Goal: Check status: Check status

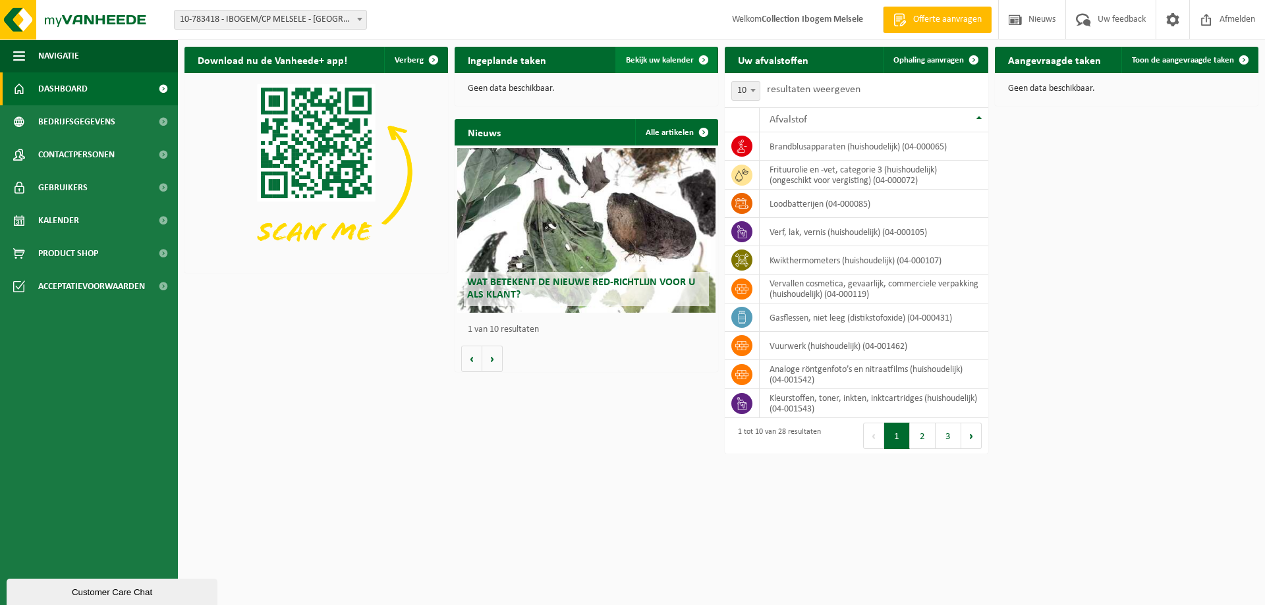
click at [665, 62] on span "Bekijk uw kalender" at bounding box center [660, 60] width 68 height 9
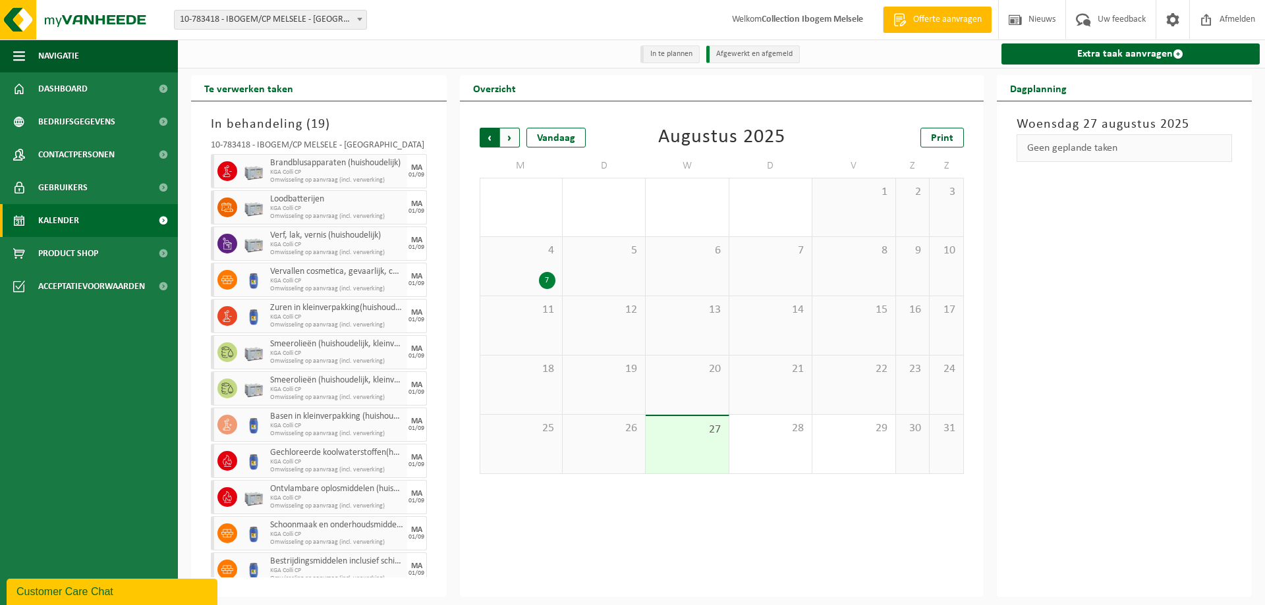
click at [508, 136] on span "Volgende" at bounding box center [510, 138] width 20 height 20
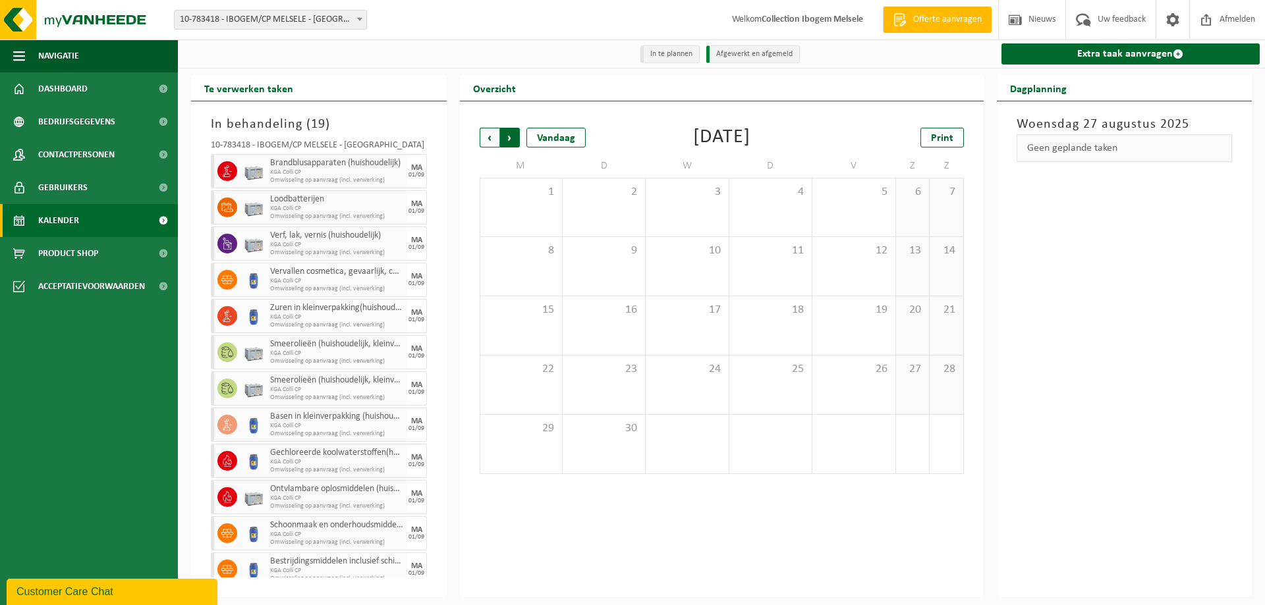
click at [487, 136] on span "Vorige" at bounding box center [490, 138] width 20 height 20
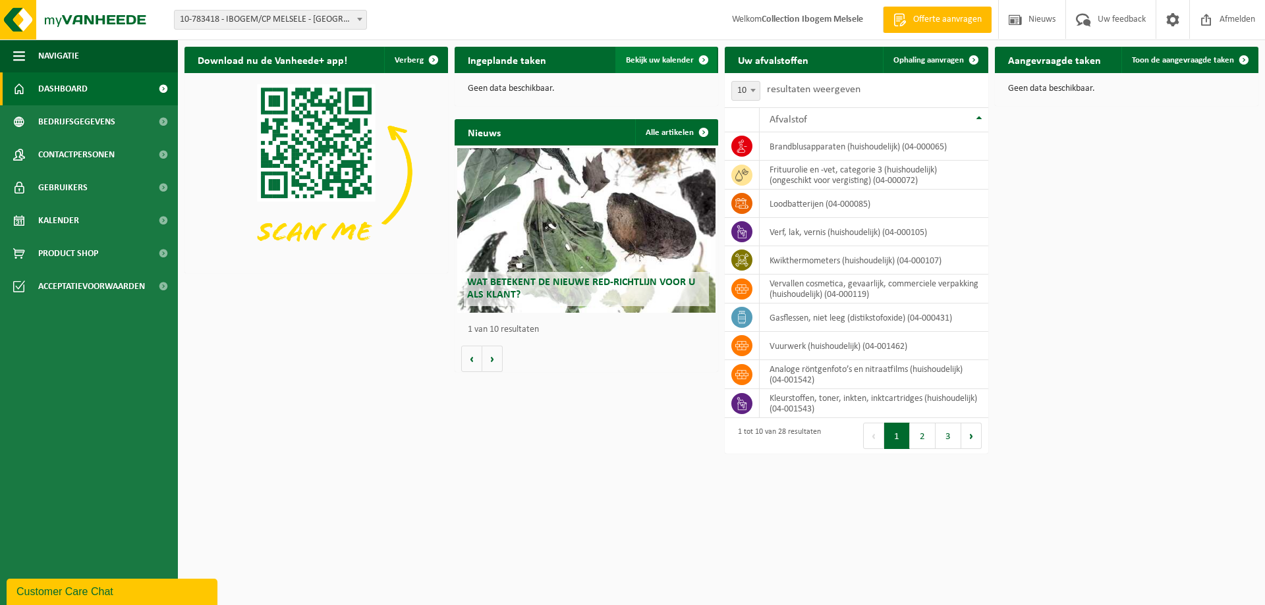
click at [665, 61] on span "Bekijk uw kalender" at bounding box center [660, 60] width 68 height 9
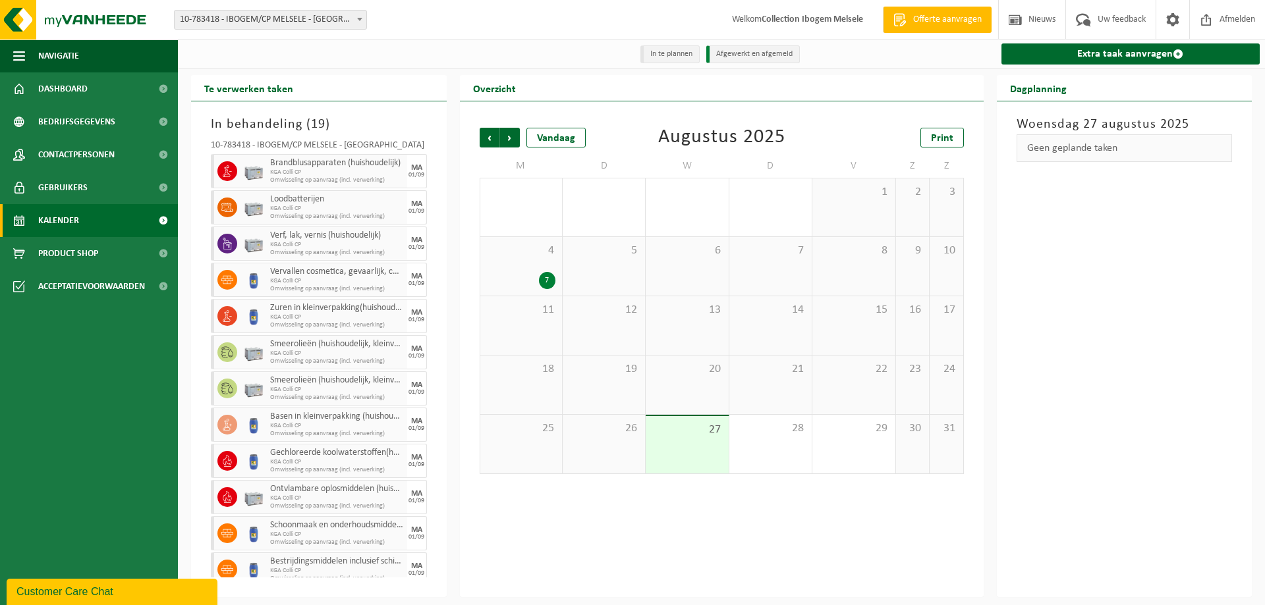
click at [540, 282] on div "7" at bounding box center [547, 280] width 16 height 17
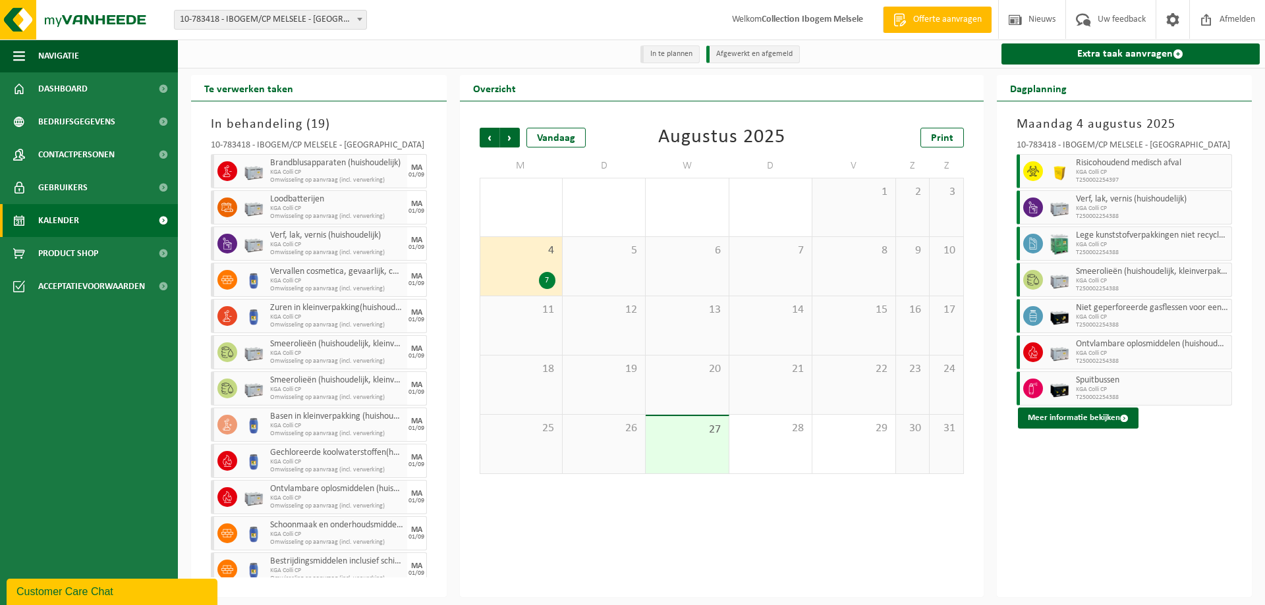
click at [601, 266] on div "5" at bounding box center [604, 266] width 82 height 59
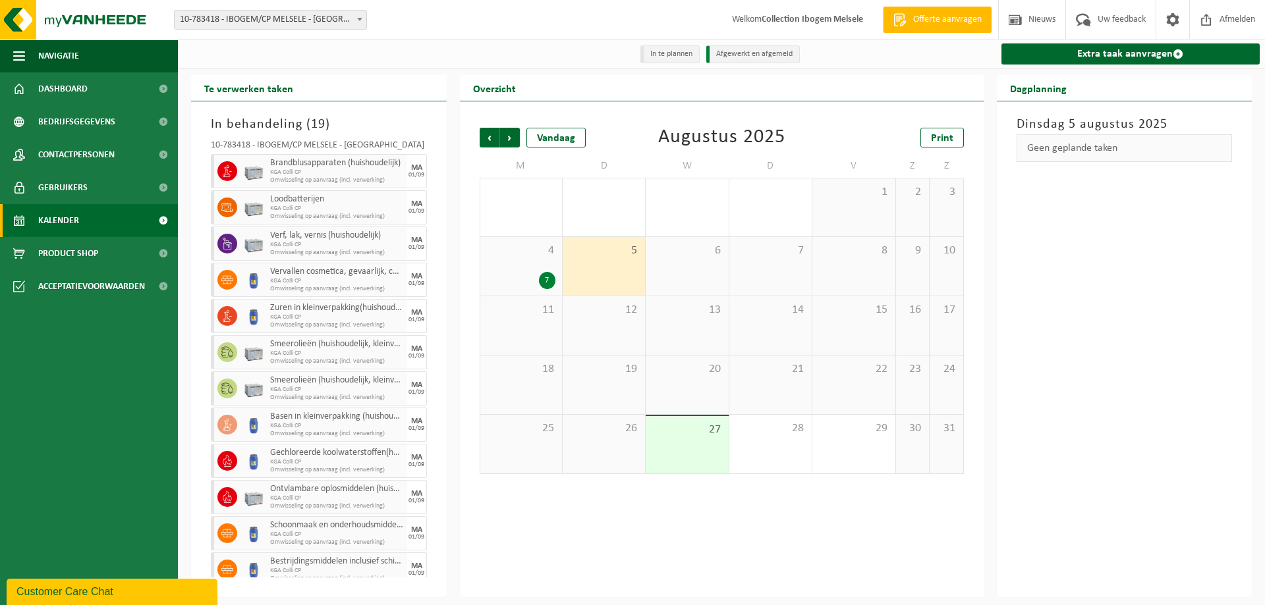
click at [543, 278] on div "7" at bounding box center [547, 280] width 16 height 17
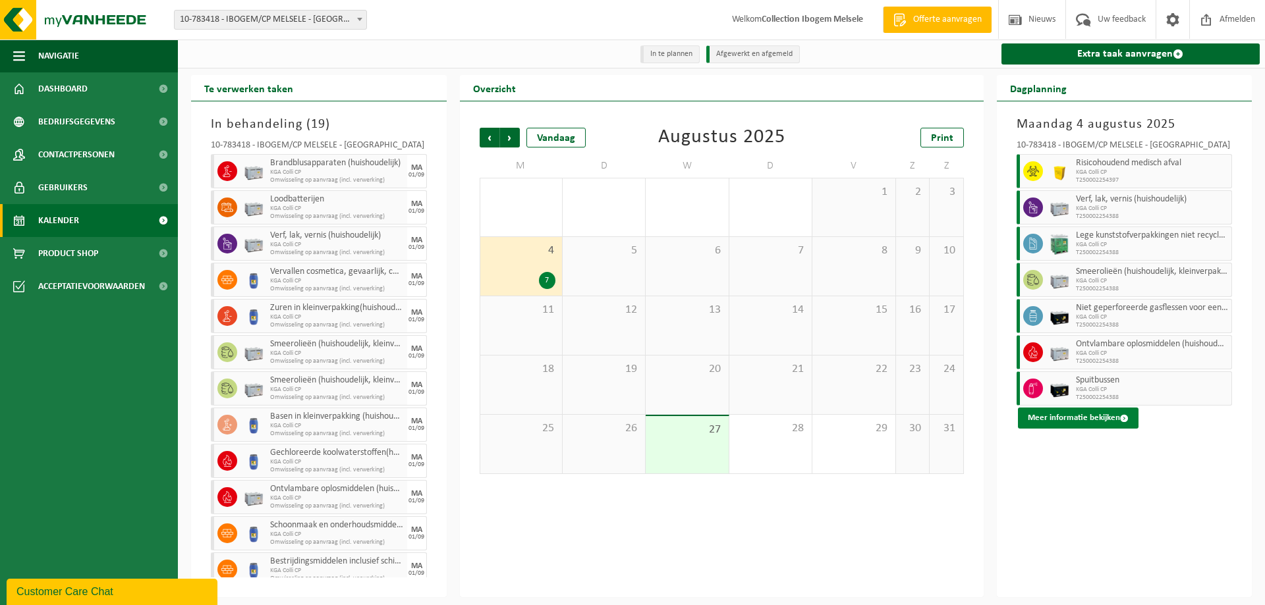
click at [1085, 423] on button "Meer informatie bekijken" at bounding box center [1078, 418] width 121 height 21
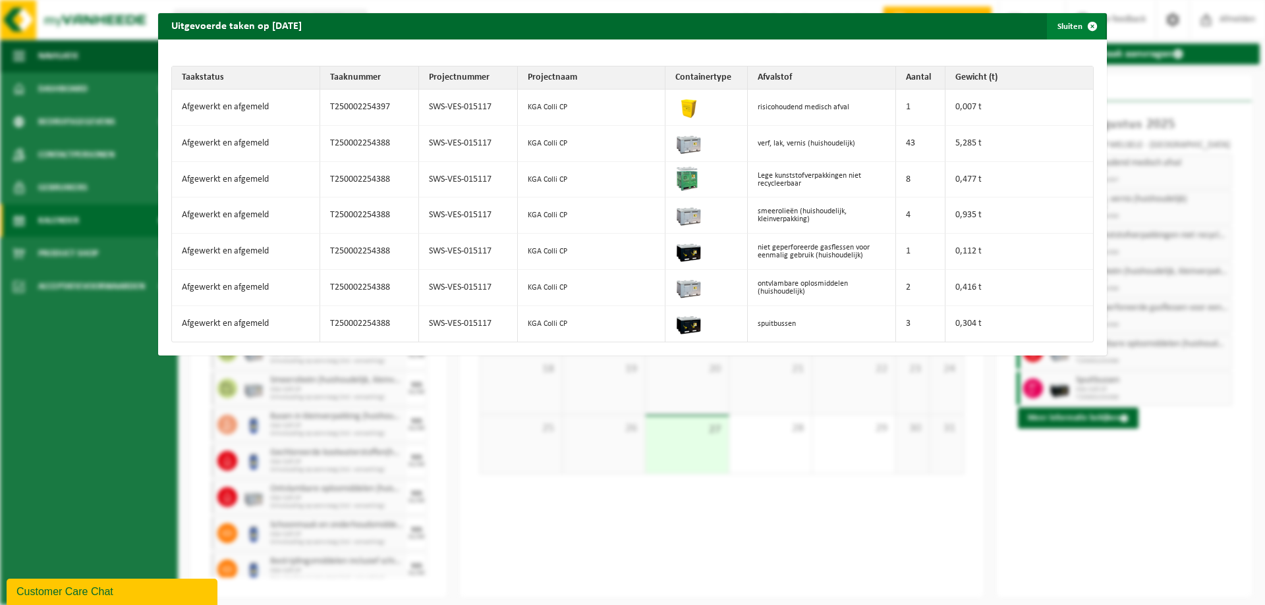
click at [1084, 22] on span "button" at bounding box center [1092, 26] width 26 height 26
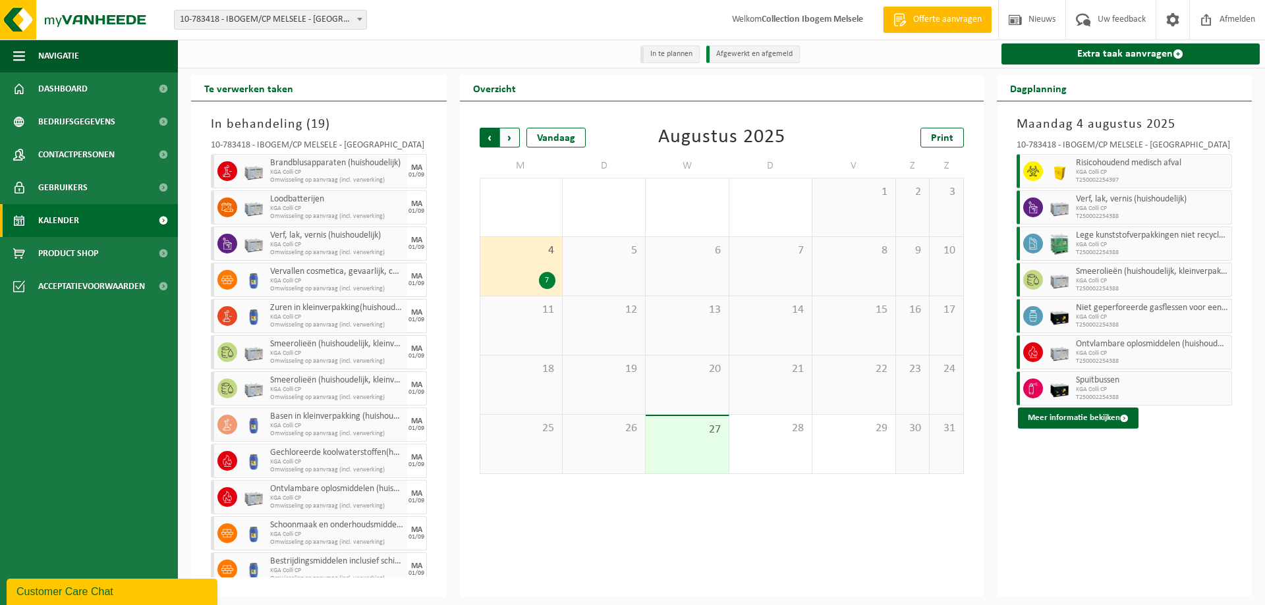
click at [509, 138] on span "Volgende" at bounding box center [510, 138] width 20 height 20
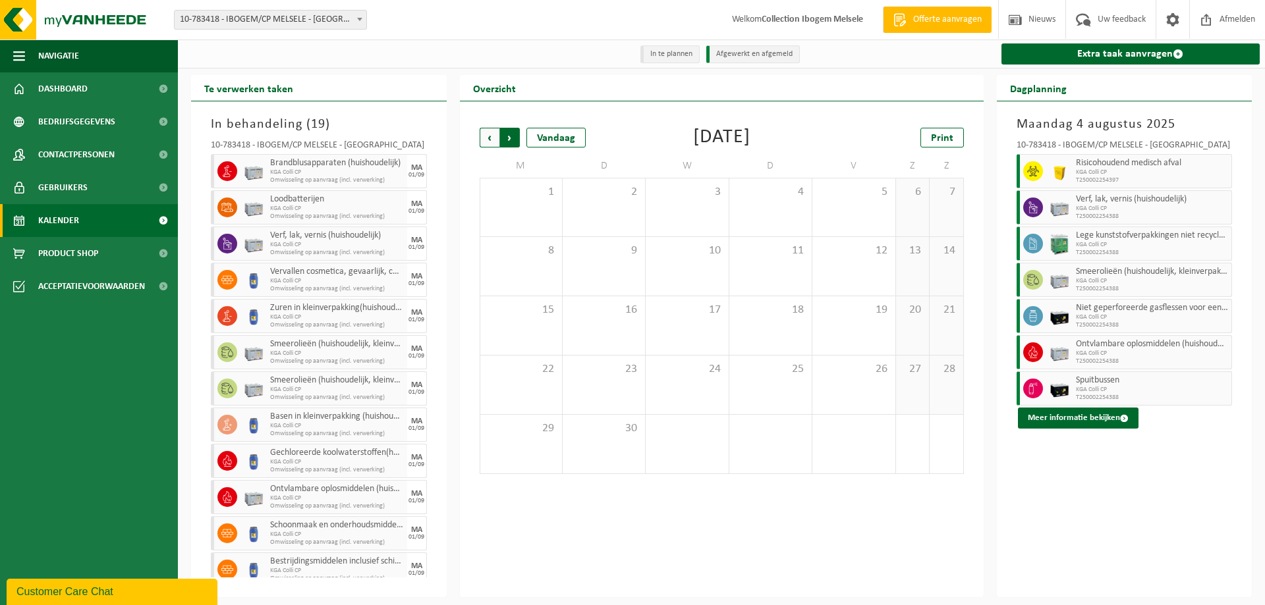
click at [488, 140] on span "Vorige" at bounding box center [490, 138] width 20 height 20
click at [540, 262] on div "7 17" at bounding box center [521, 266] width 82 height 59
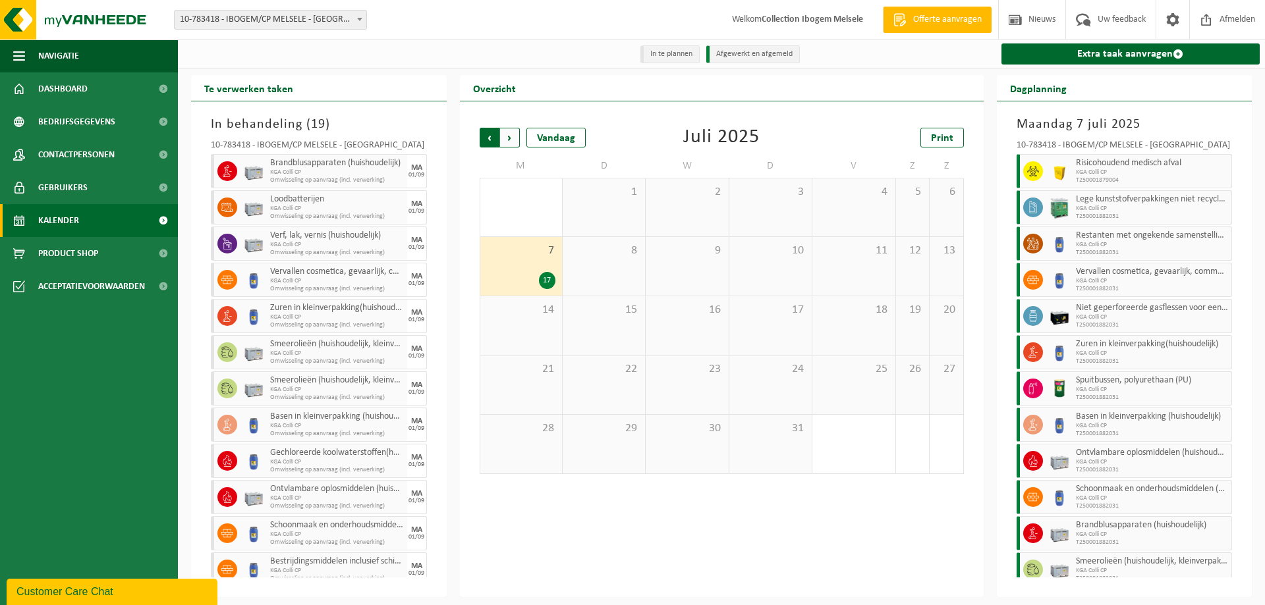
click at [513, 132] on span "Volgende" at bounding box center [510, 138] width 20 height 20
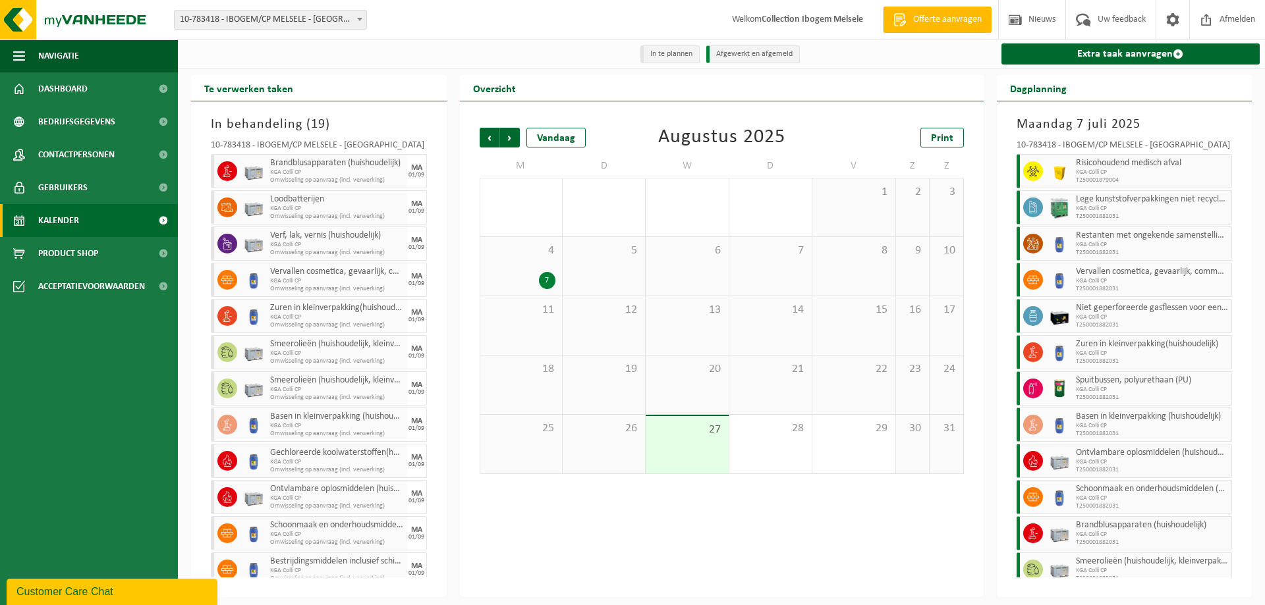
click at [529, 256] on span "4" at bounding box center [521, 251] width 69 height 14
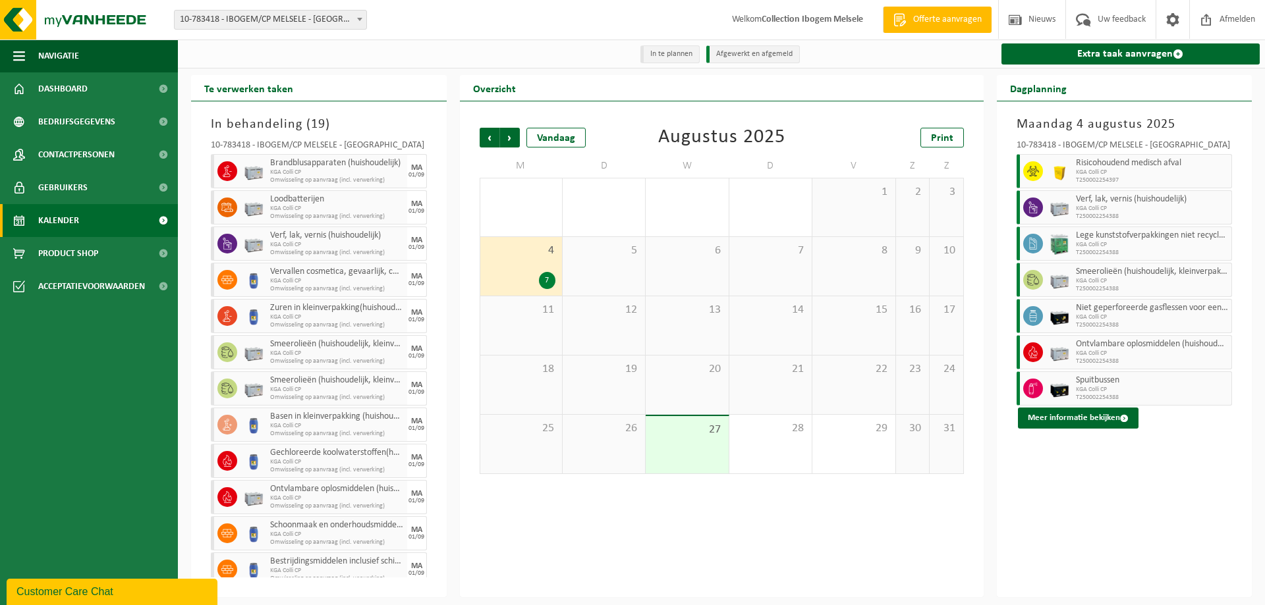
click at [1107, 211] on span "KGA Colli CP" at bounding box center [1152, 209] width 153 height 8
click at [1106, 425] on button "Meer informatie bekijken" at bounding box center [1078, 418] width 121 height 21
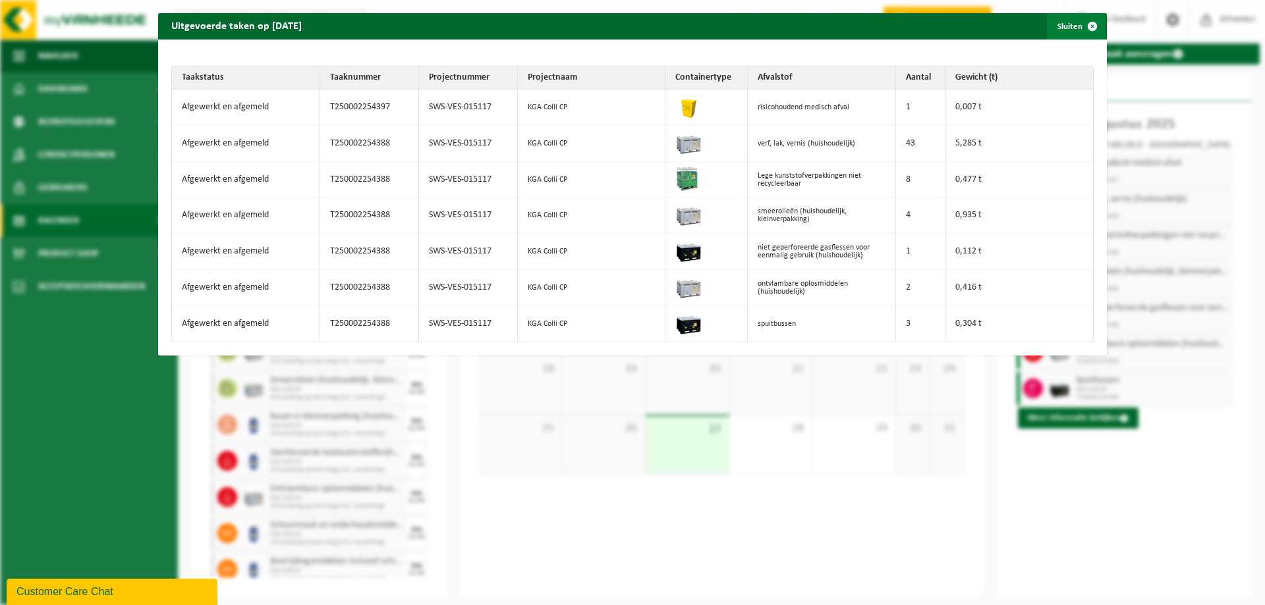
click at [1063, 24] on button "Sluiten" at bounding box center [1076, 26] width 59 height 26
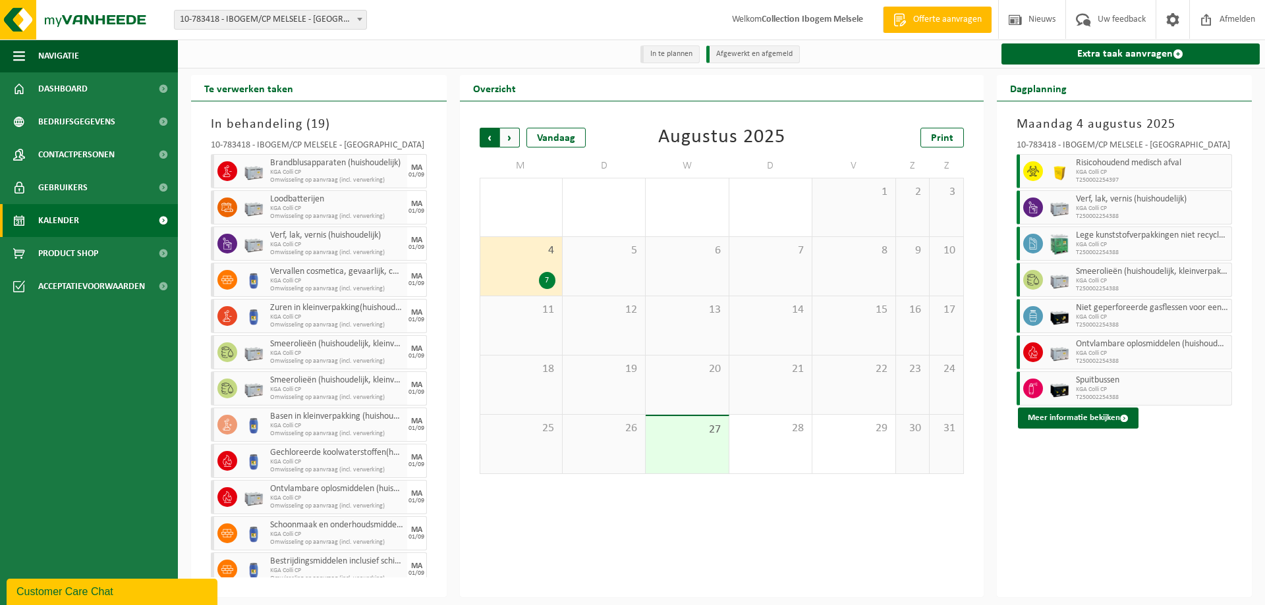
click at [504, 142] on span "Volgende" at bounding box center [510, 138] width 20 height 20
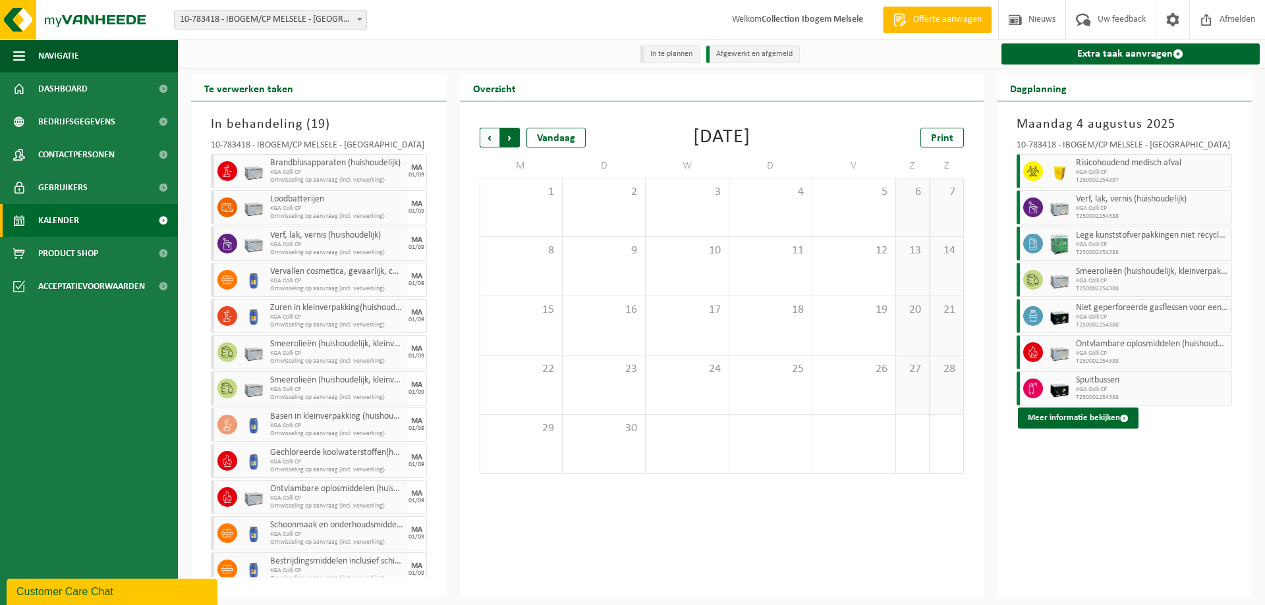
click at [484, 141] on span "Vorige" at bounding box center [490, 138] width 20 height 20
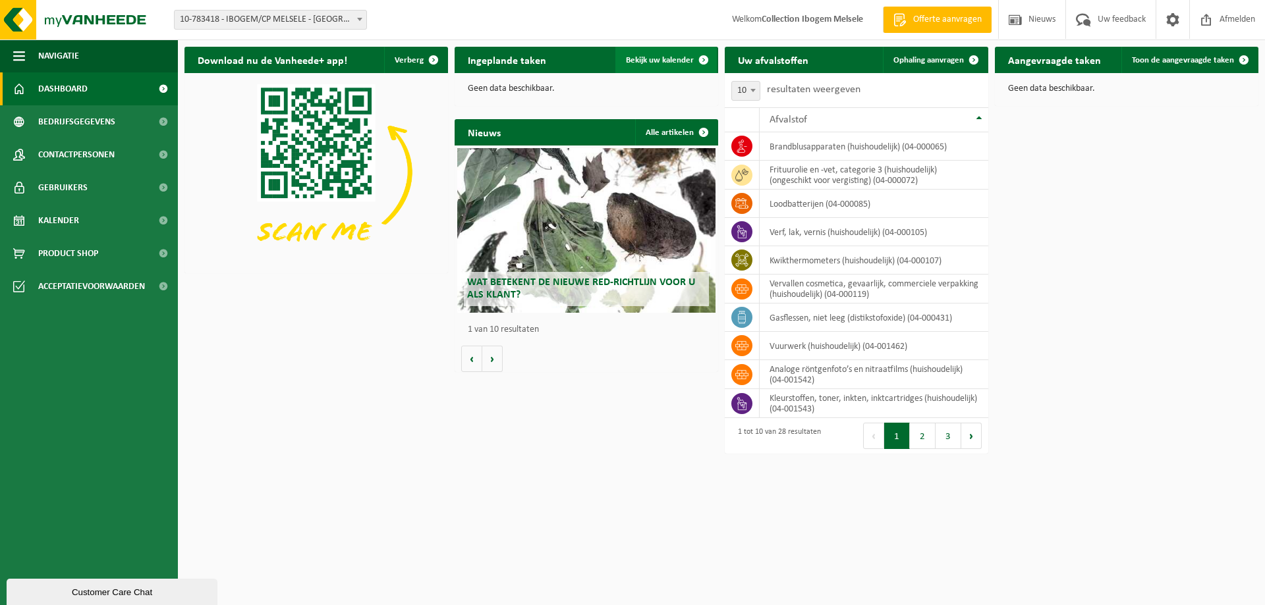
click at [653, 63] on span "Bekijk uw kalender" at bounding box center [660, 60] width 68 height 9
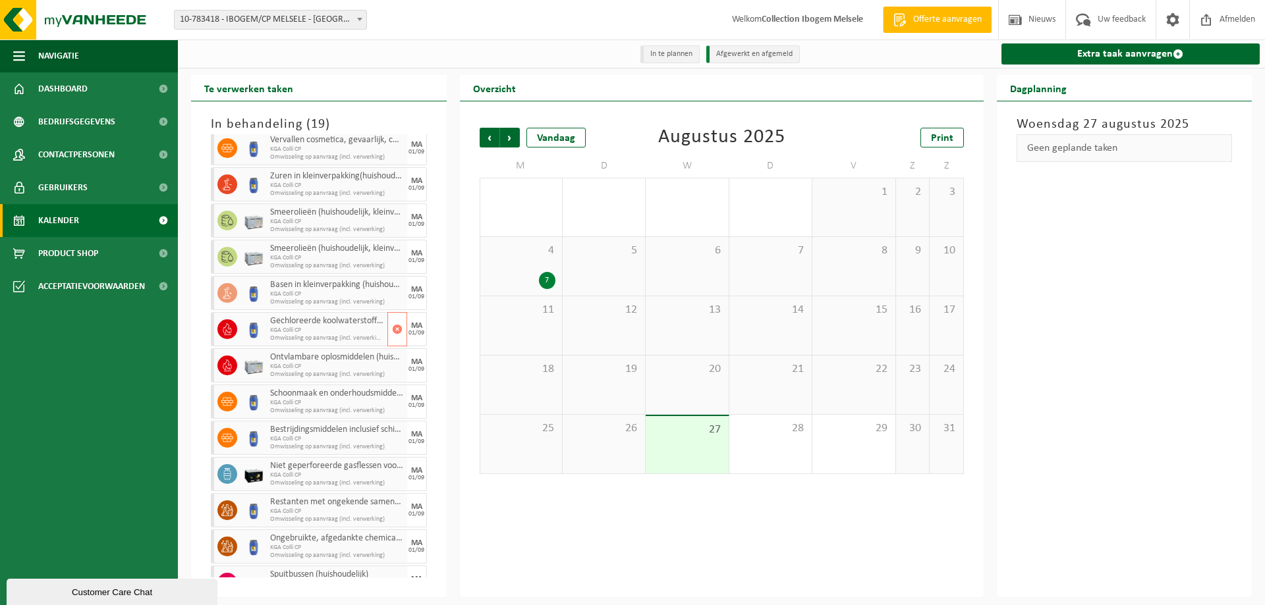
scroll to position [265, 0]
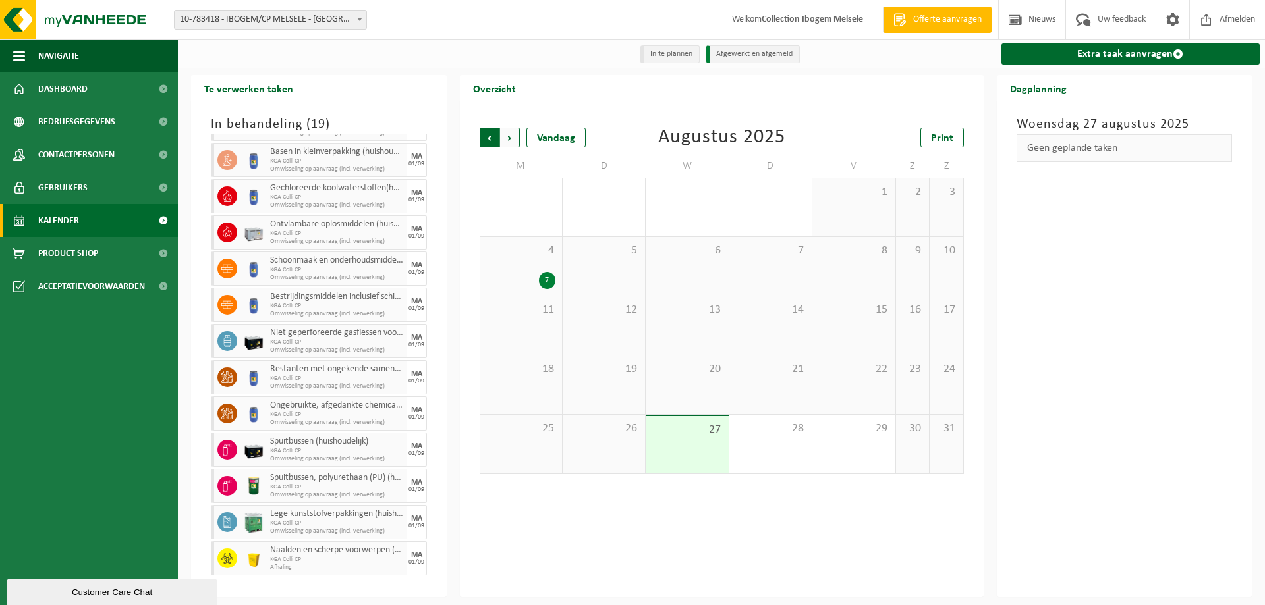
click at [516, 130] on span "Volgende" at bounding box center [510, 138] width 20 height 20
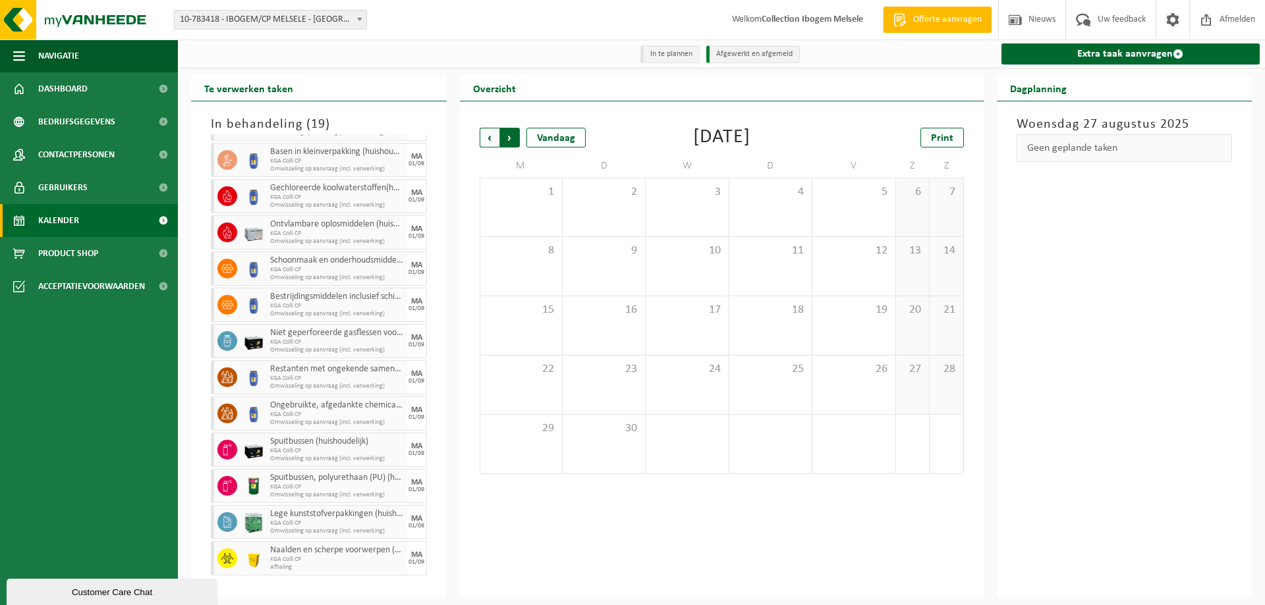
click at [490, 138] on span "Vorige" at bounding box center [490, 138] width 20 height 20
